Goal: Find specific page/section: Find specific page/section

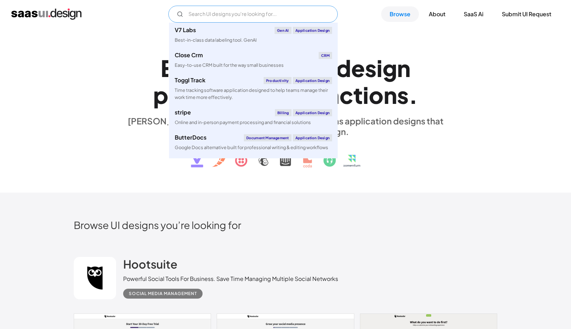
click at [220, 12] on input "Email Form" at bounding box center [252, 14] width 169 height 17
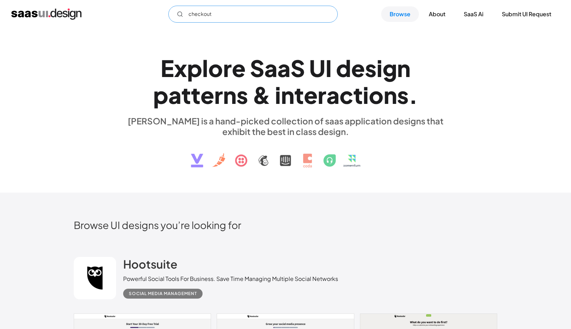
click at [267, 17] on input "checkout" at bounding box center [252, 14] width 169 height 17
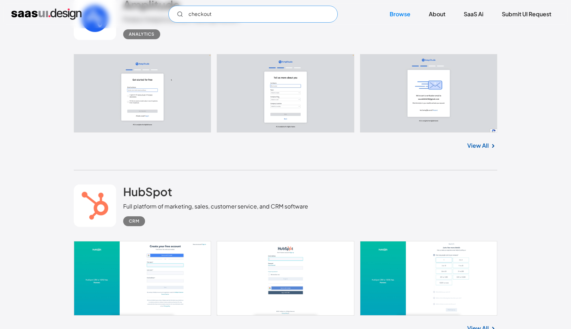
scroll to position [3022, 0]
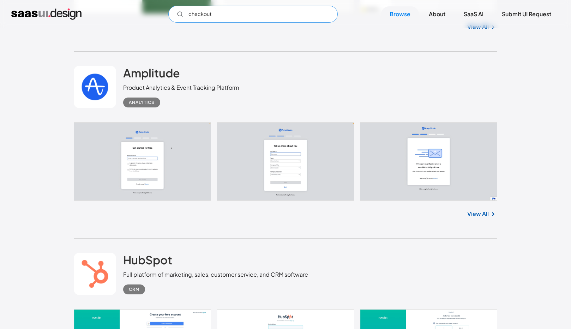
type input "checkout"
click at [486, 212] on link "View All" at bounding box center [479, 213] width 22 height 8
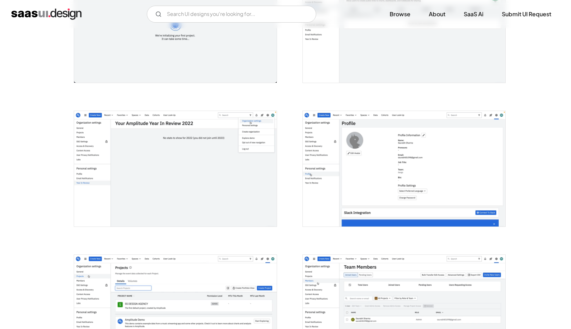
scroll to position [1077, 0]
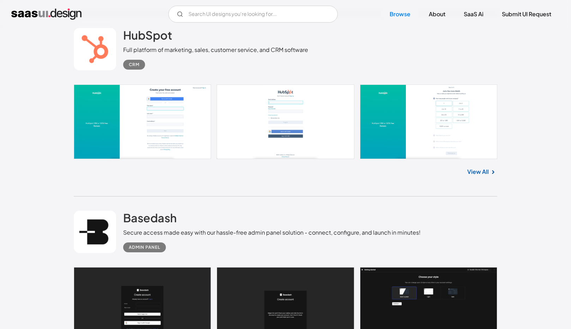
scroll to position [3243, 0]
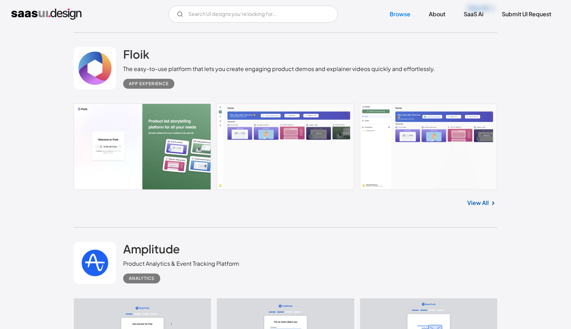
scroll to position [2843, 0]
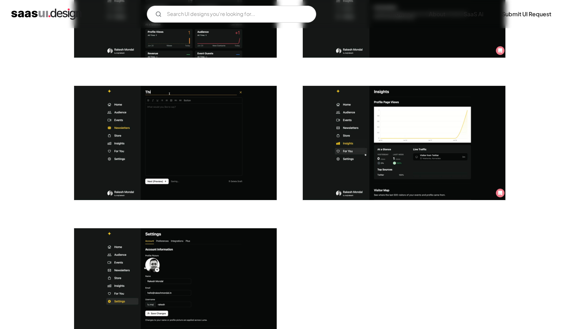
scroll to position [1557, 0]
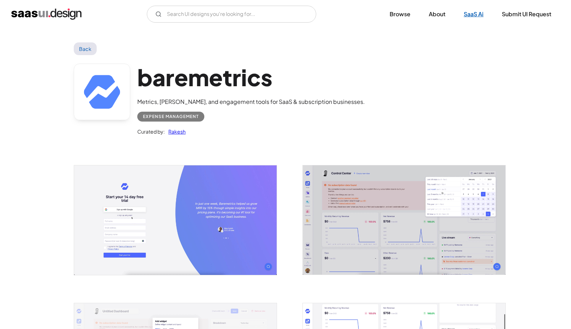
click at [469, 14] on link "SaaS Ai" at bounding box center [474, 14] width 37 height 16
click at [410, 13] on link "Browse" at bounding box center [400, 14] width 38 height 16
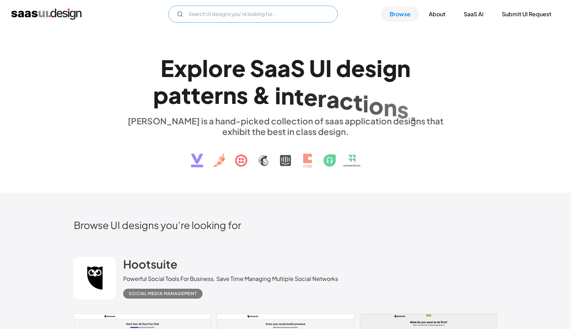
click at [230, 11] on input "Email Form" at bounding box center [252, 14] width 169 height 17
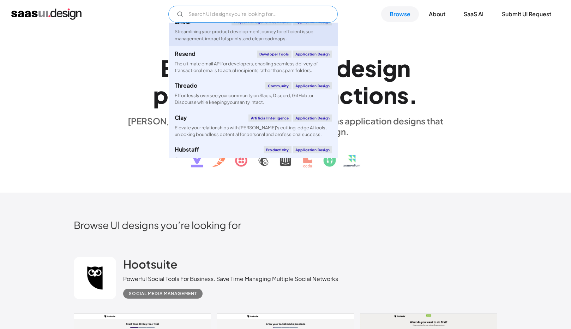
scroll to position [501, 0]
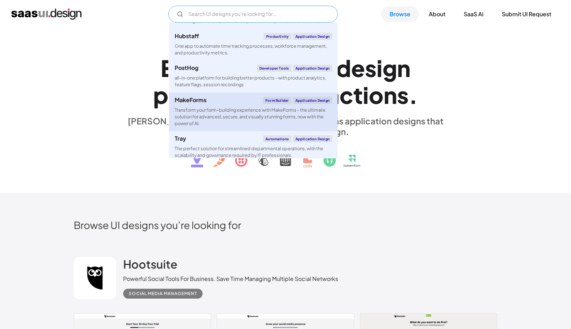
click at [205, 110] on div "Transform your form-building experience with MakeForms - the ultimate solution …" at bounding box center [253, 117] width 157 height 20
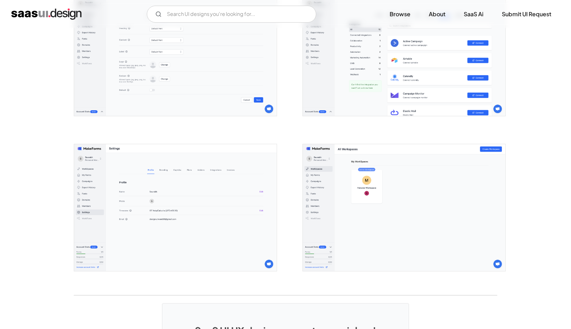
scroll to position [1778, 0]
